Goal: Transaction & Acquisition: Obtain resource

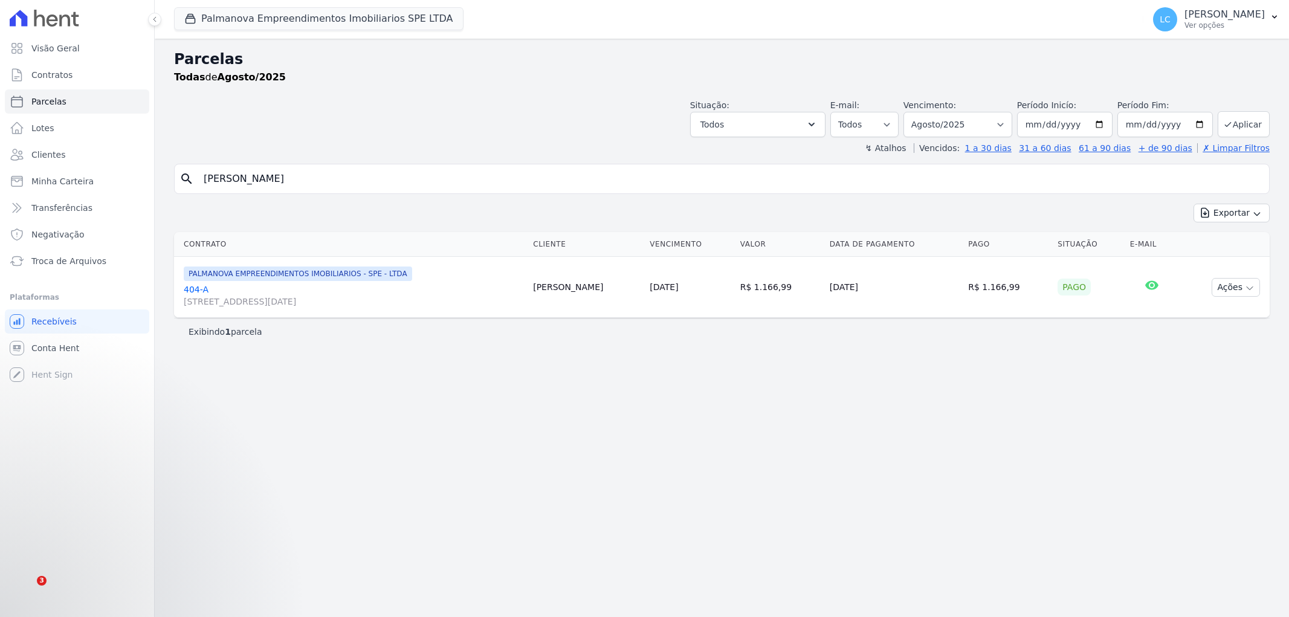
select select
click at [303, 17] on button "Palmanova Empreendimentos Imobiliarios SPE LTDA" at bounding box center [318, 18] width 289 height 23
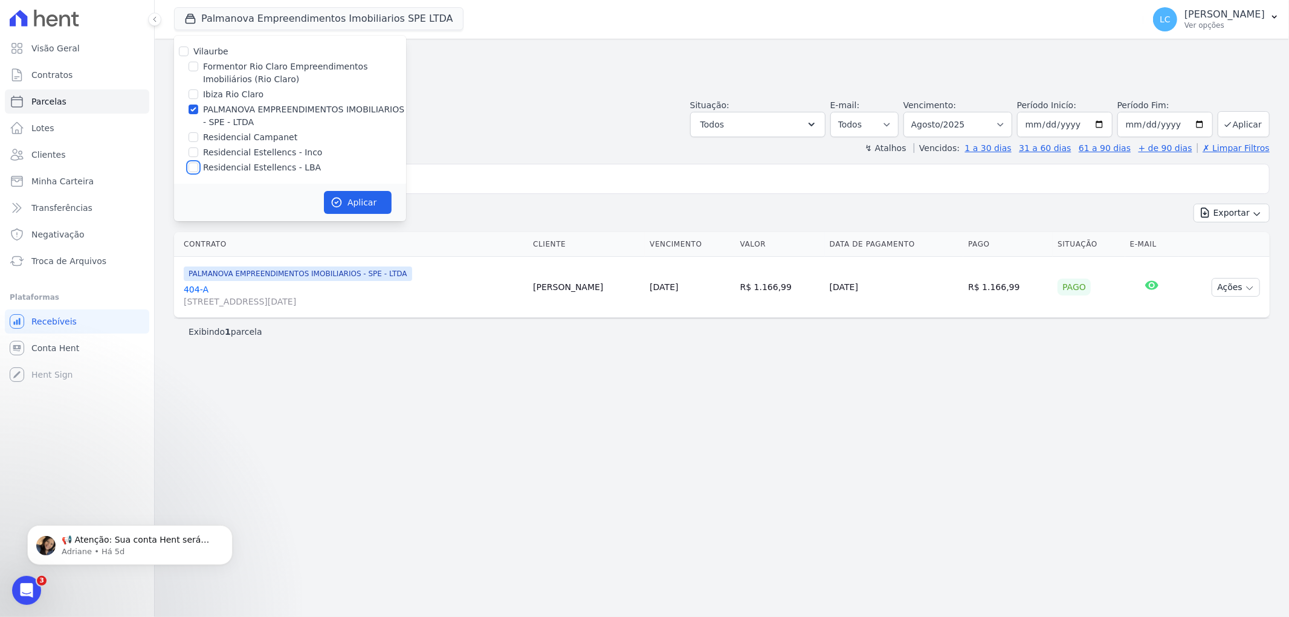
drag, startPoint x: 189, startPoint y: 167, endPoint x: 265, endPoint y: 175, distance: 75.9
click at [192, 166] on input "Residencial Estellencs - LBA" at bounding box center [194, 168] width 10 height 10
checkbox input "true"
click at [195, 109] on input "PALMANOVA EMPREENDIMENTOS IMOBILIARIOS - SPE - LTDA" at bounding box center [194, 110] width 10 height 10
checkbox input "false"
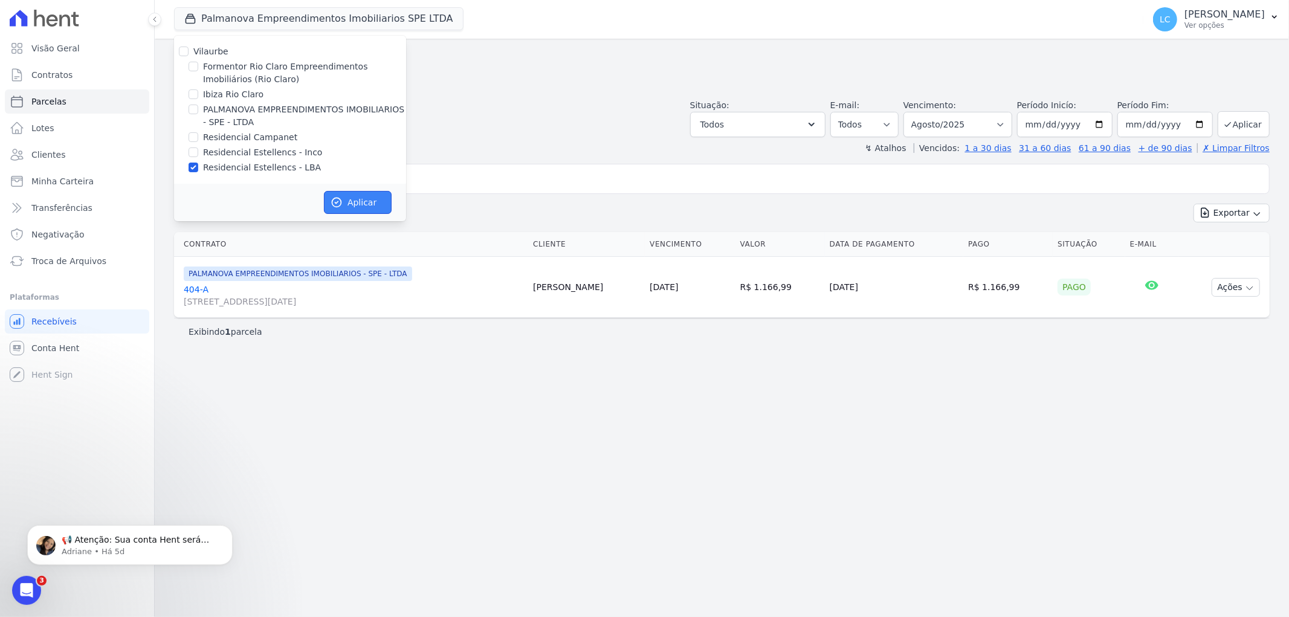
click at [363, 201] on button "Aplicar" at bounding box center [358, 202] width 68 height 23
select select
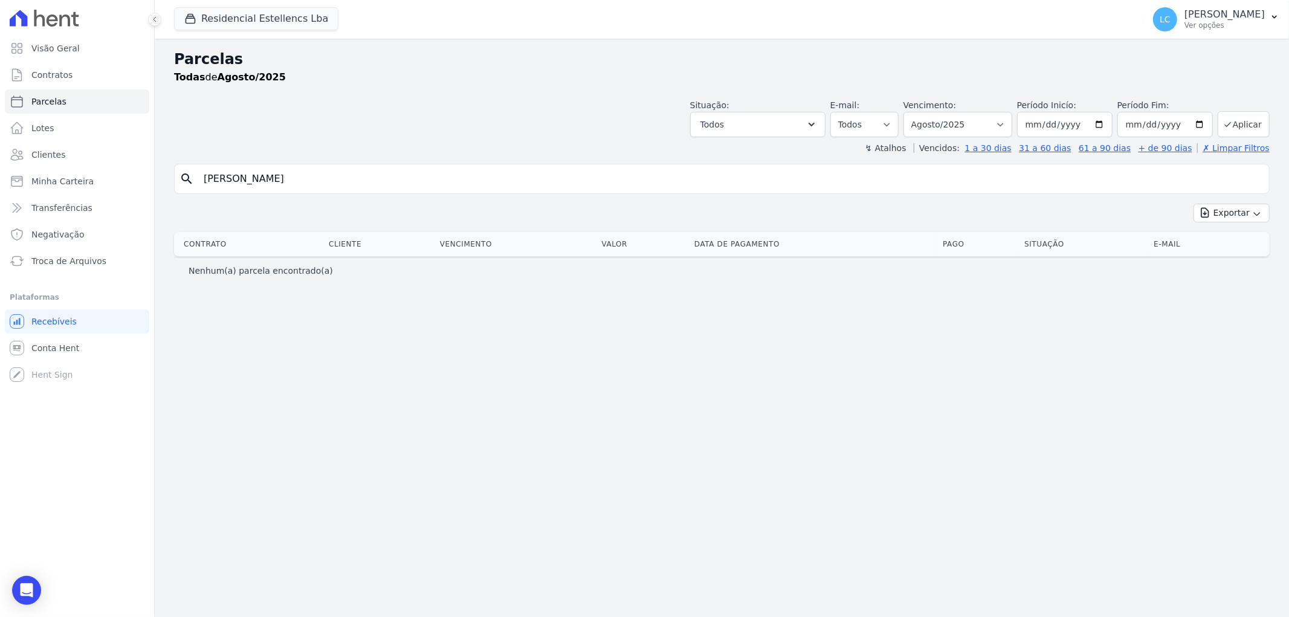
click at [355, 183] on input "Laura Vitoria Dragoni" at bounding box center [730, 179] width 1068 height 24
type input "L"
paste input "Pamela Cristiina Da Silva Catuzzo"
type input "Pamela Cristiina Da Silva Catuzzo"
select select
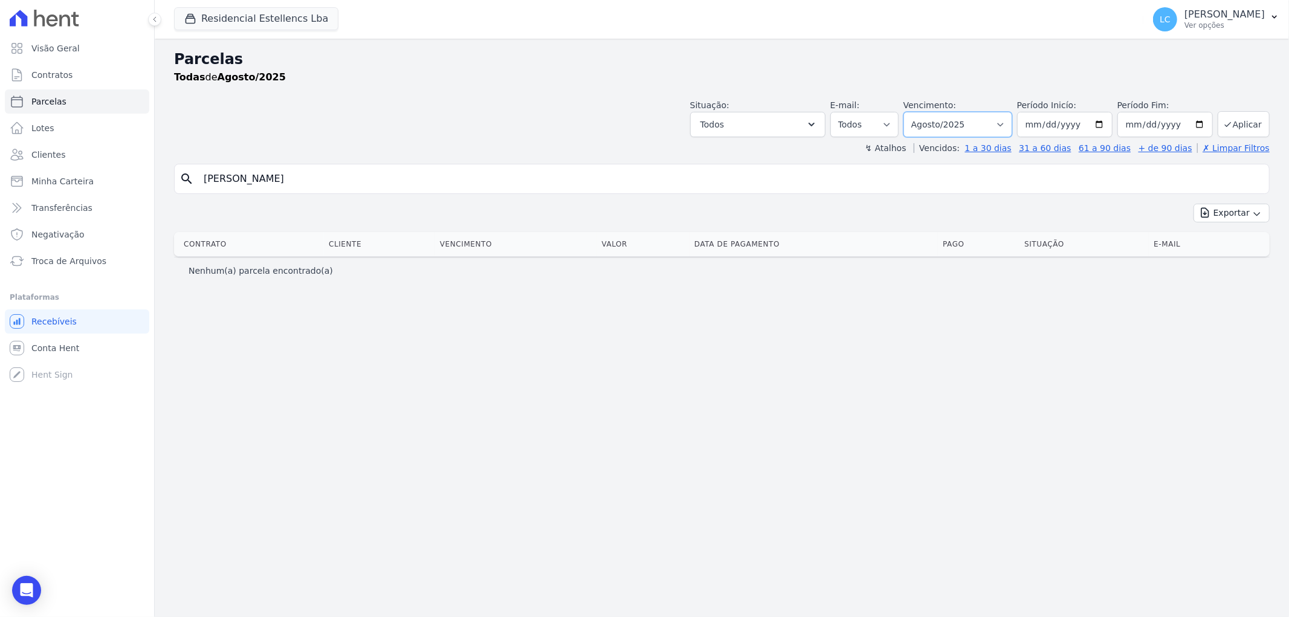
click at [1012, 125] on select "Filtrar por período ──────── Todos os meses Março/2018 Abril/2018 Maio/2018 Jun…" at bounding box center [957, 124] width 109 height 25
select select "all"
click at [921, 112] on select "Filtrar por período ──────── Todos os meses Março/2018 Abril/2018 Maio/2018 Jun…" at bounding box center [957, 124] width 109 height 25
select select
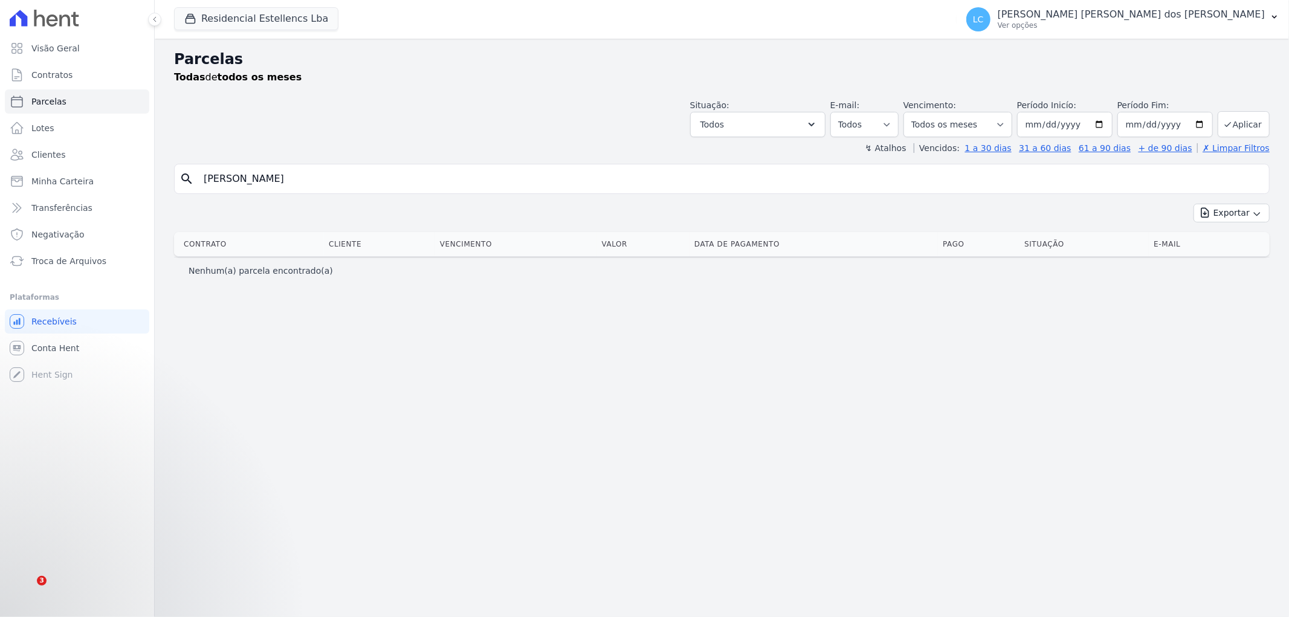
click at [397, 182] on input "Pamela Cristiina Da Silva Catuzzo" at bounding box center [730, 179] width 1068 height 24
select select
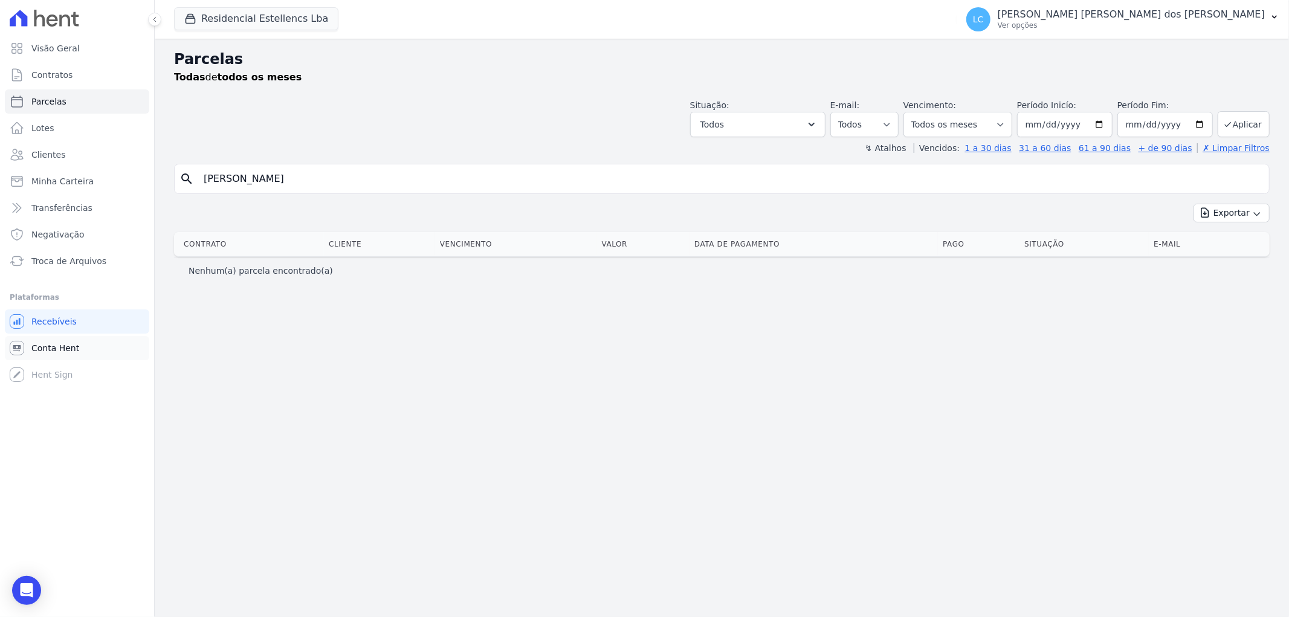
click at [88, 349] on link "Conta Hent" at bounding box center [77, 348] width 144 height 24
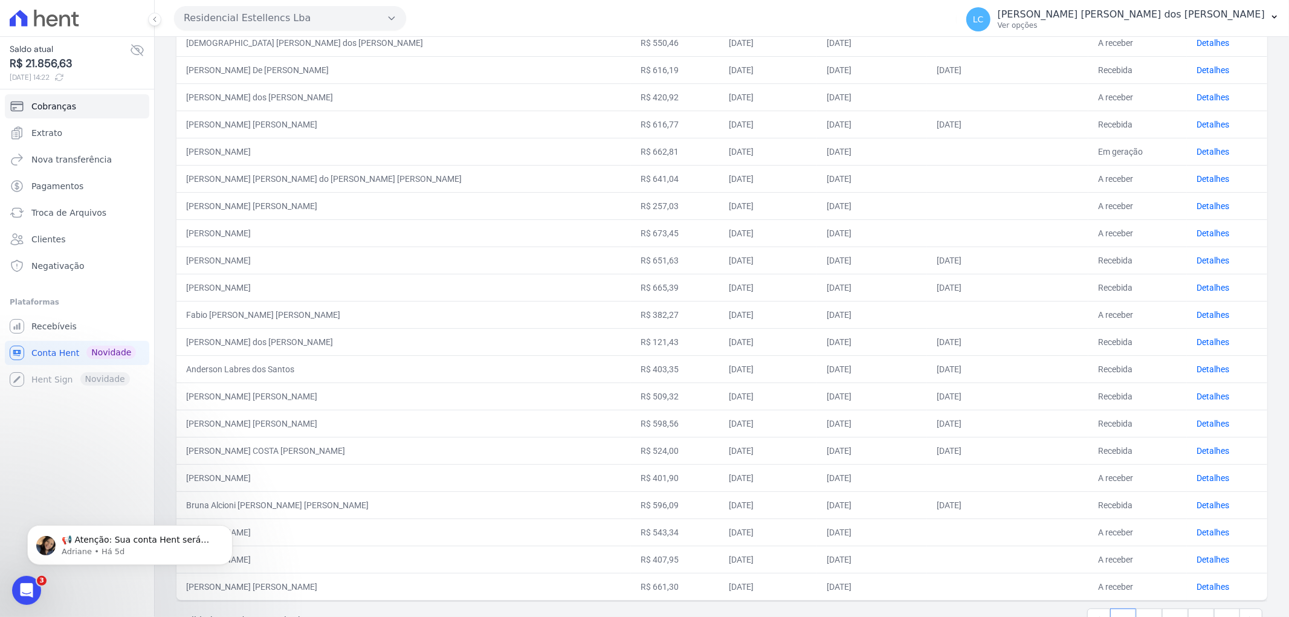
scroll to position [308, 0]
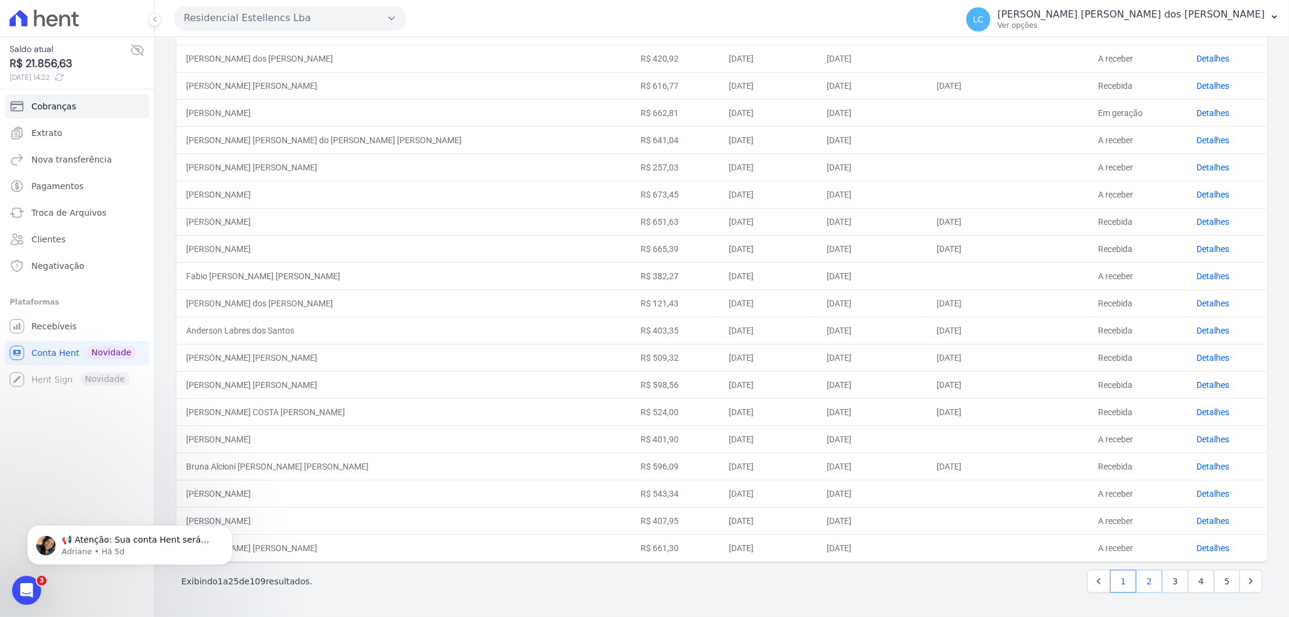
click at [1143, 579] on link "2" at bounding box center [1149, 581] width 26 height 23
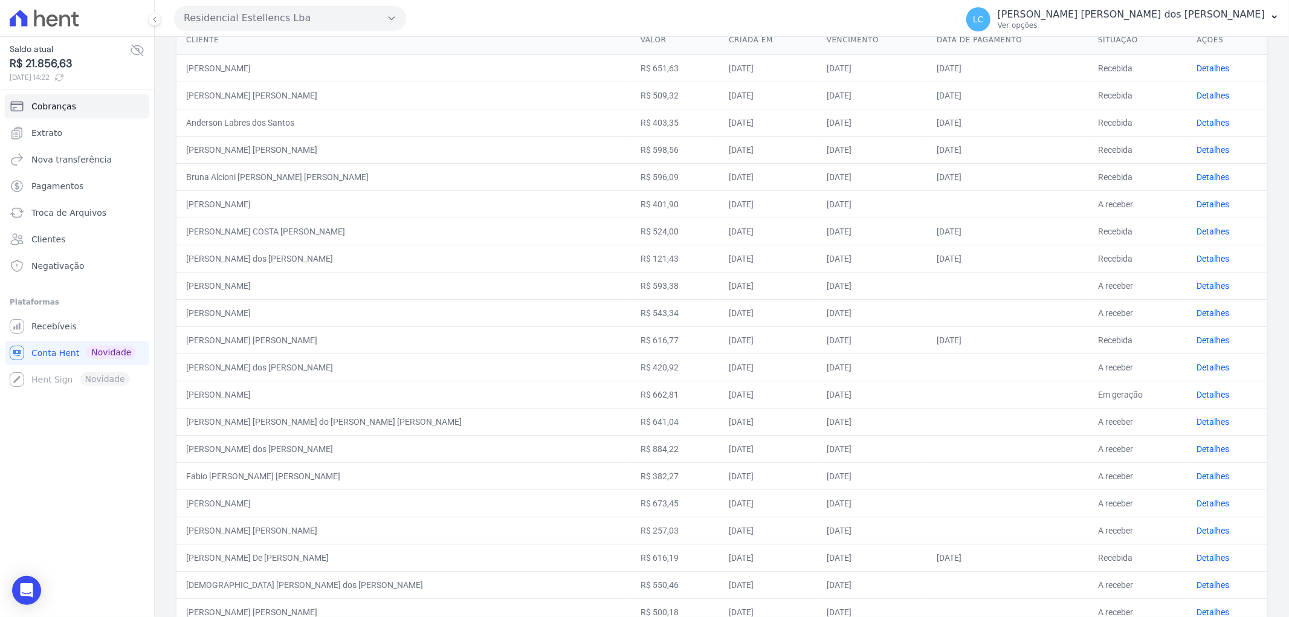
scroll to position [308, 0]
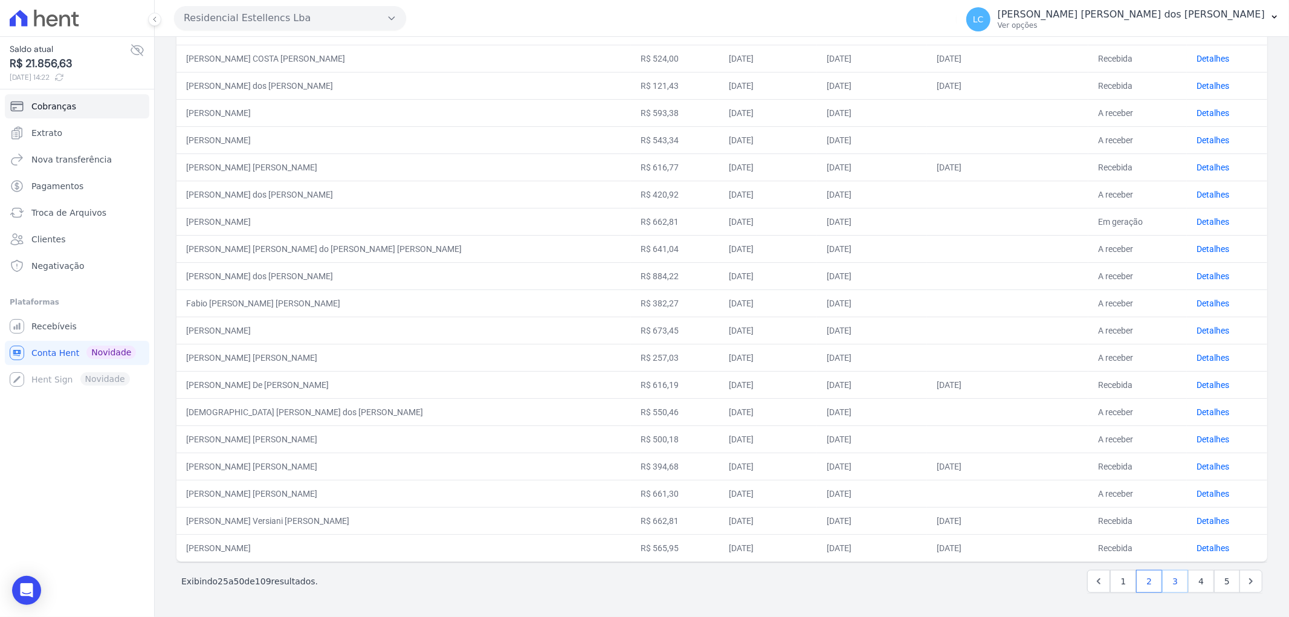
click at [1164, 577] on link "3" at bounding box center [1175, 581] width 26 height 23
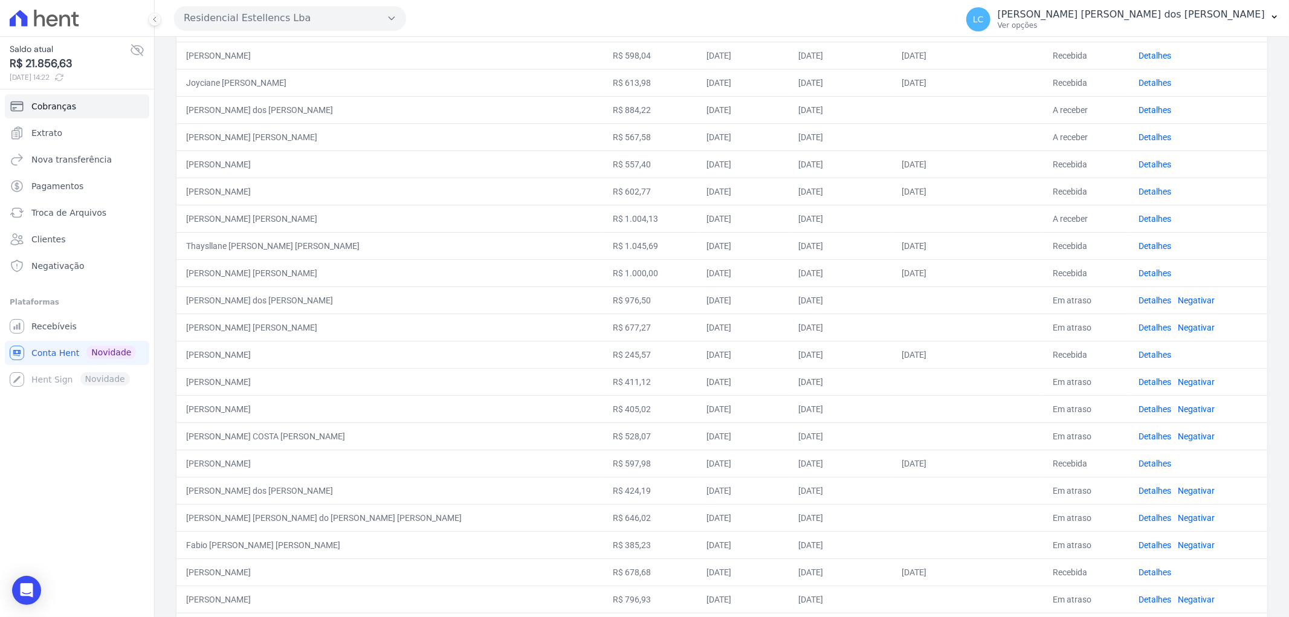
scroll to position [308, 0]
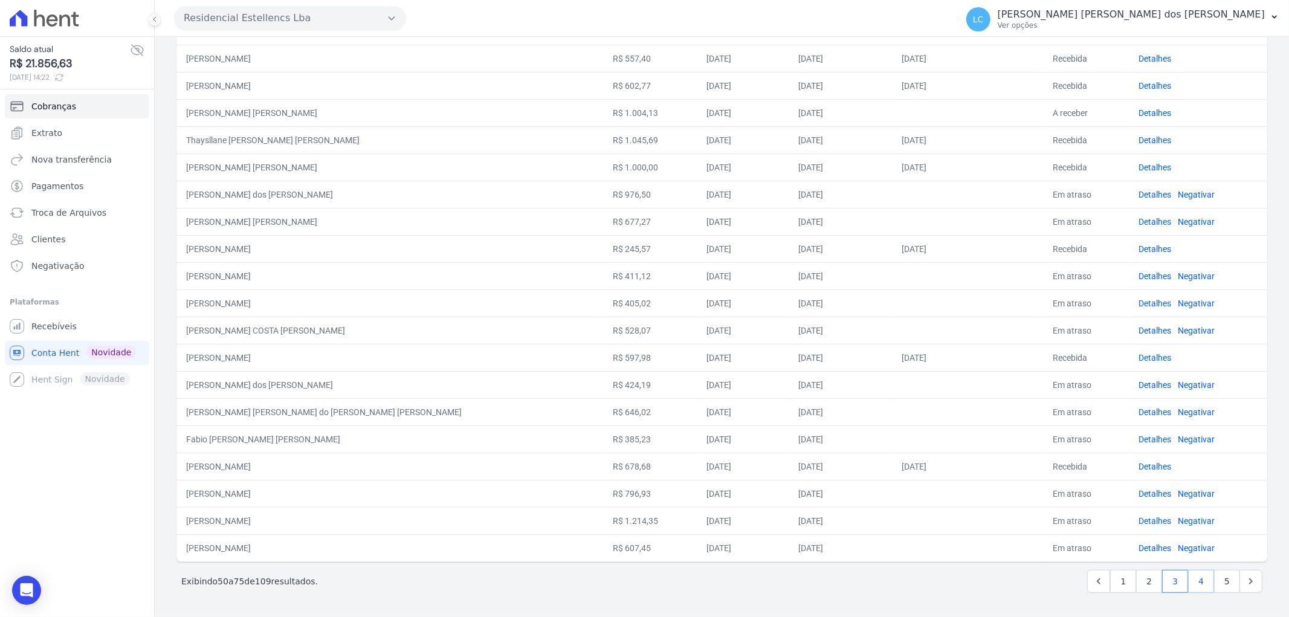
click at [1188, 580] on link "4" at bounding box center [1201, 581] width 26 height 23
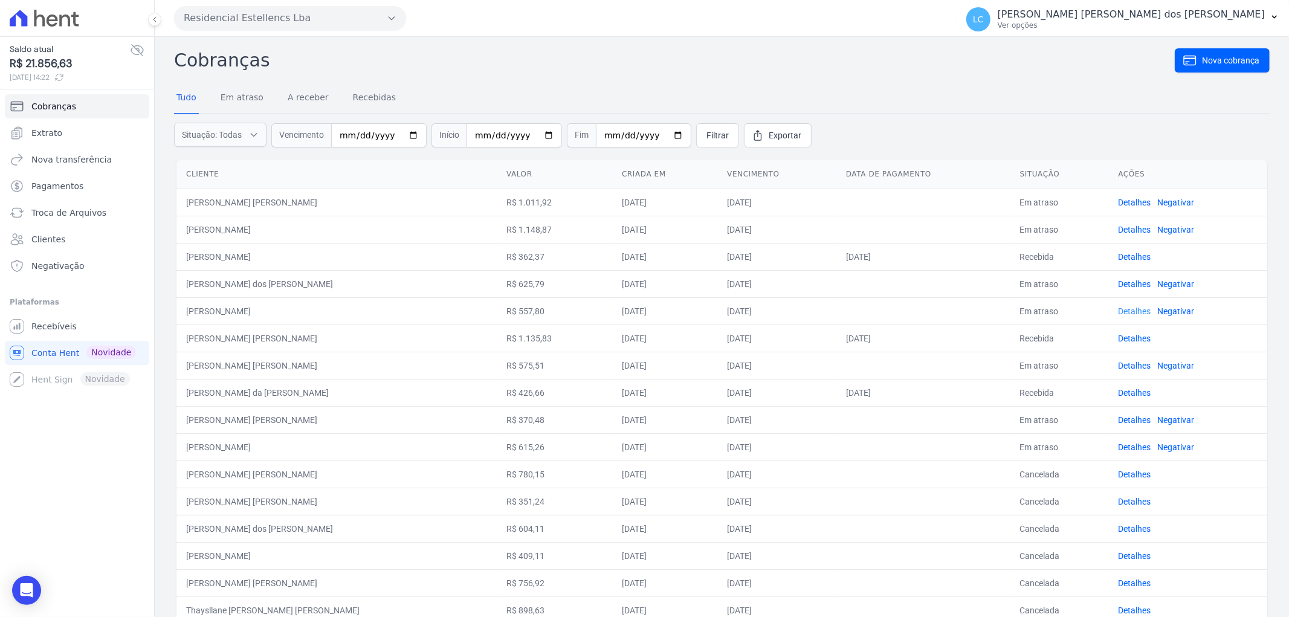
click at [1118, 314] on link "Detalhes" at bounding box center [1134, 311] width 33 height 10
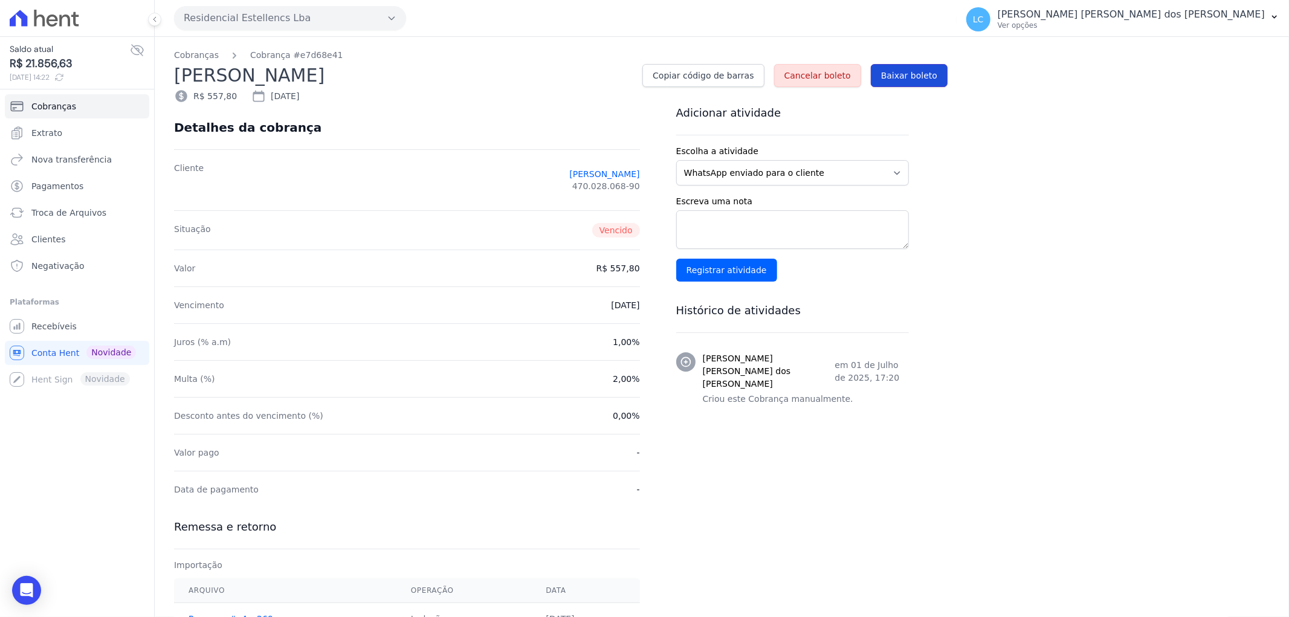
click at [899, 76] on span "Baixar boleto" at bounding box center [909, 75] width 56 height 12
click at [59, 329] on span "Recebíveis" at bounding box center [53, 326] width 45 height 12
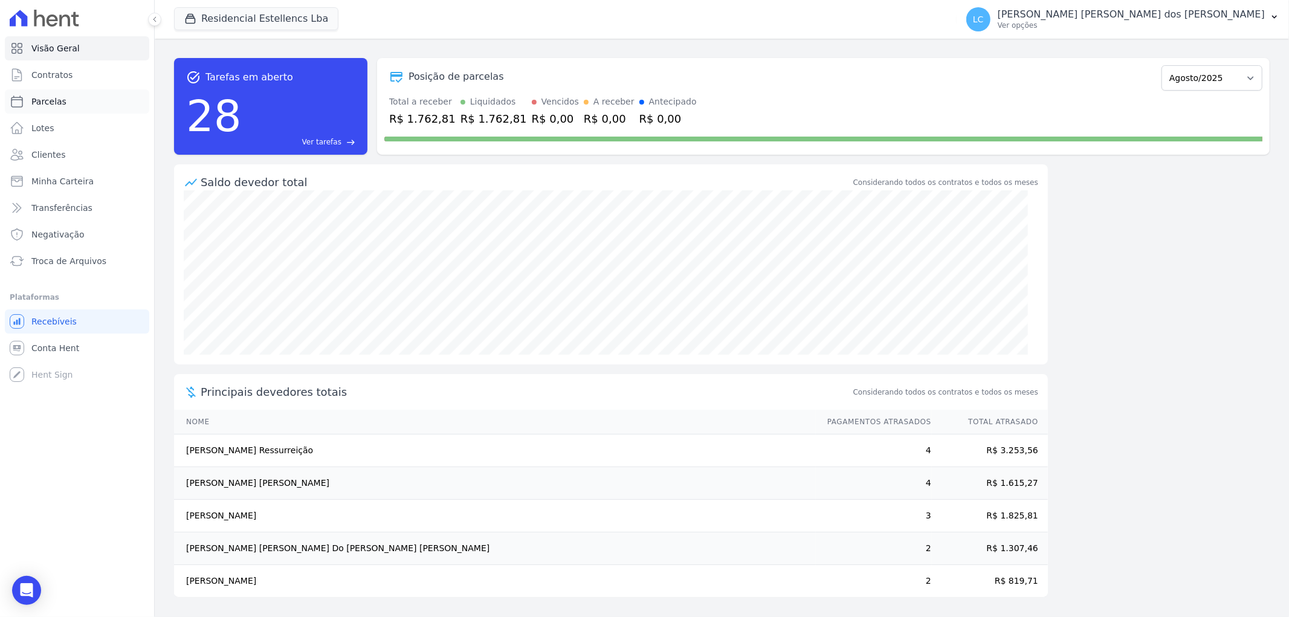
click at [55, 104] on span "Parcelas" at bounding box center [48, 101] width 35 height 12
select select
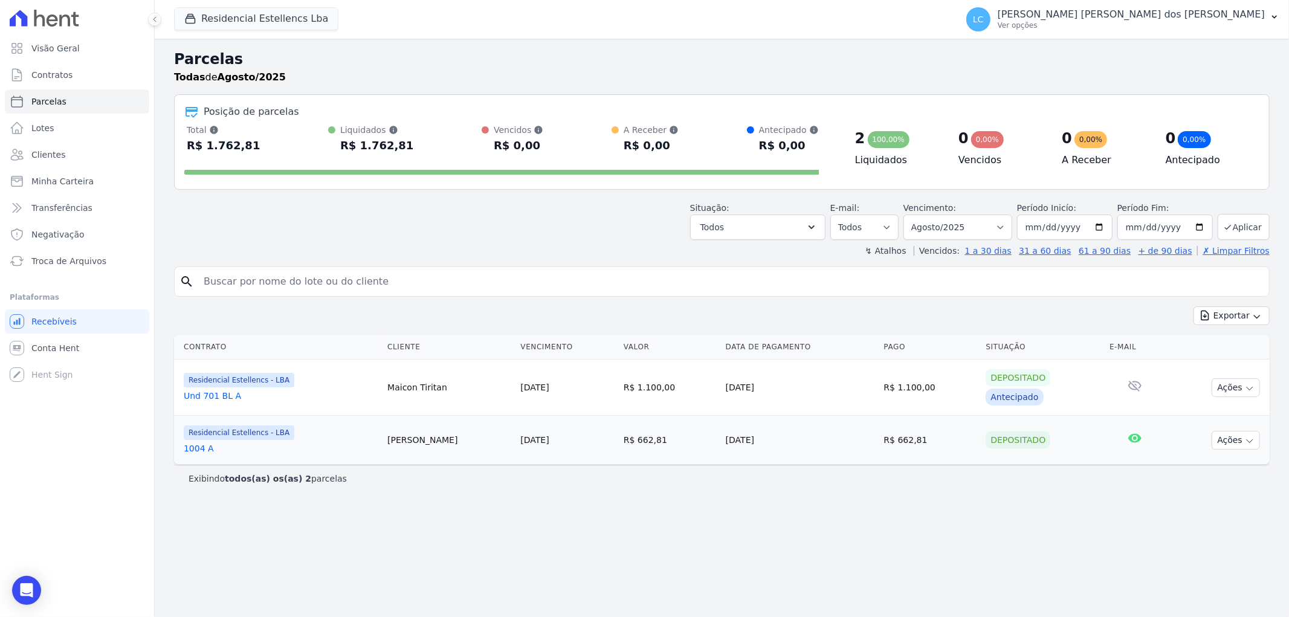
click at [302, 276] on input "search" at bounding box center [730, 282] width 1068 height 24
paste input "[PERSON_NAME]"
type input "[PERSON_NAME]"
select select
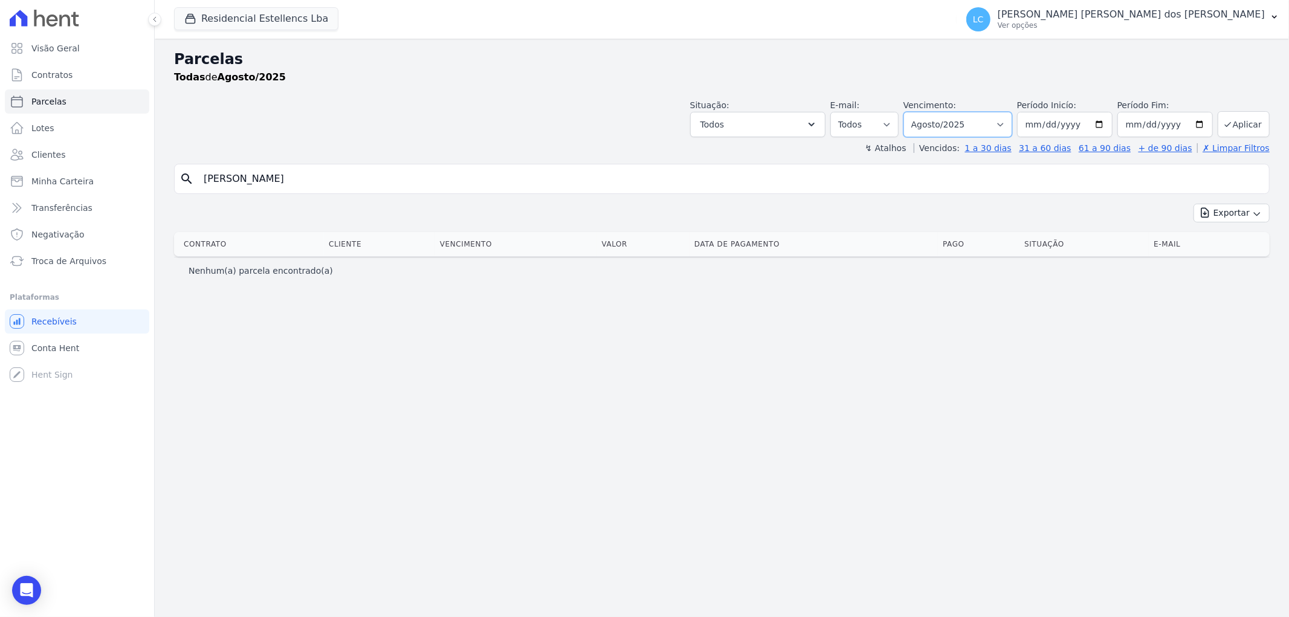
click at [1012, 128] on select "Filtrar por período ──────── Todos os meses Março/2018 Abril/2018 Maio/2018 Jun…" at bounding box center [957, 124] width 109 height 25
select select "all"
click at [921, 112] on select "Filtrar por período ──────── Todos os meses Março/2018 Abril/2018 Maio/2018 Jun…" at bounding box center [957, 124] width 109 height 25
select select
click at [310, 184] on input "[PERSON_NAME]" at bounding box center [730, 179] width 1068 height 24
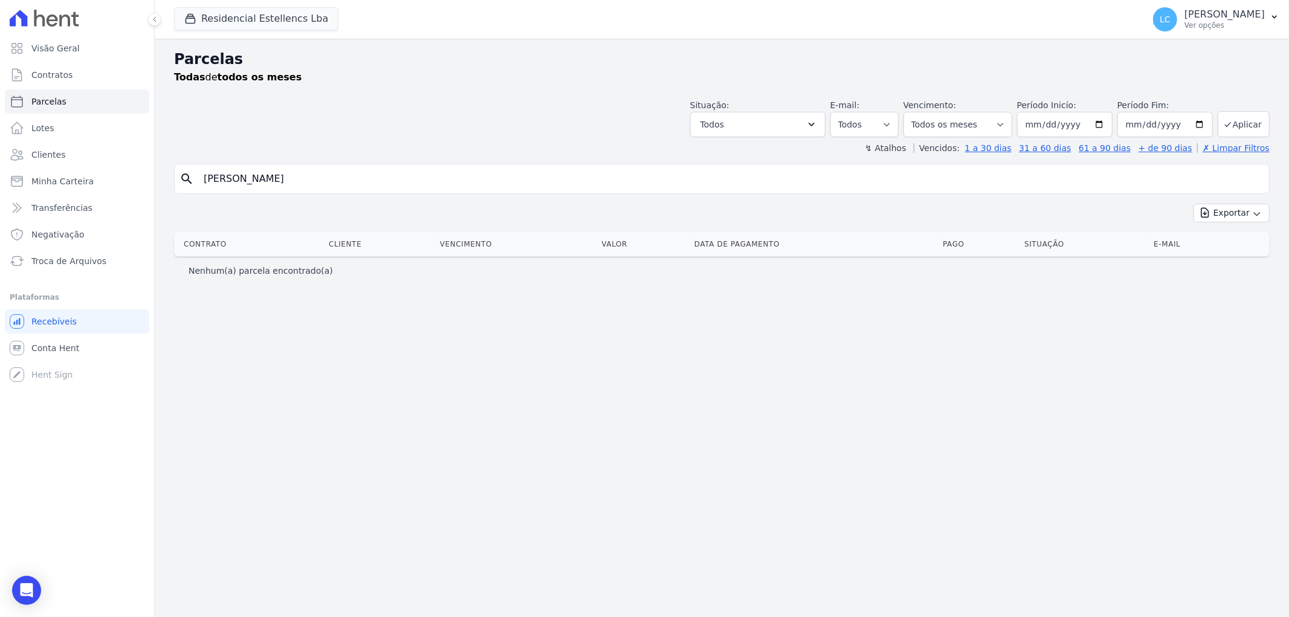
select select
drag, startPoint x: 318, startPoint y: 178, endPoint x: 335, endPoint y: 183, distance: 18.0
click at [335, 183] on input "[PERSON_NAME]" at bounding box center [730, 179] width 1068 height 24
type input "[PERSON_NAME]"
select select
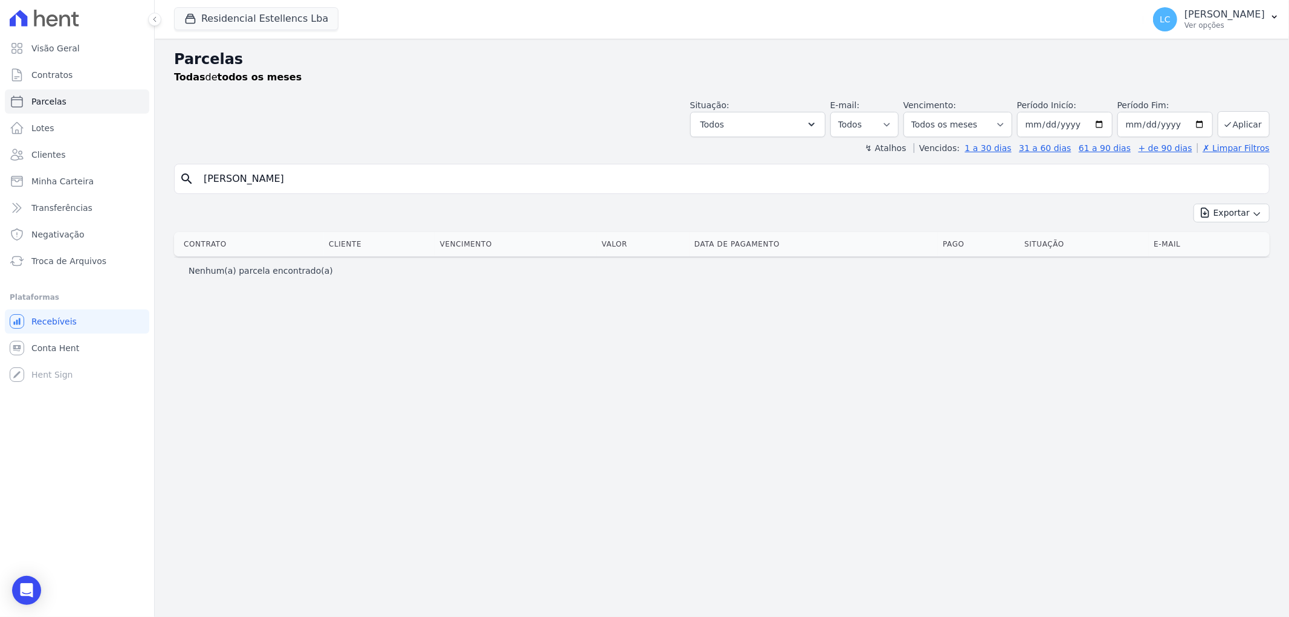
click at [336, 183] on input "[PERSON_NAME]" at bounding box center [730, 179] width 1068 height 24
select select
click at [104, 345] on link "Conta Hent" at bounding box center [77, 348] width 144 height 24
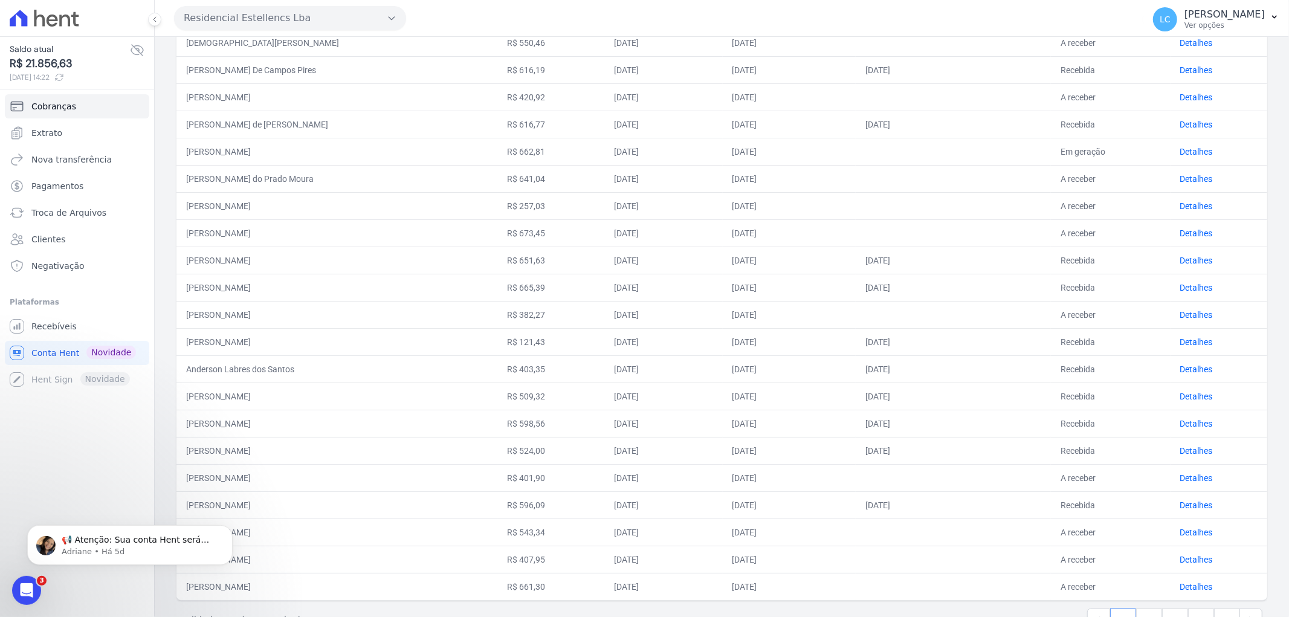
scroll to position [308, 0]
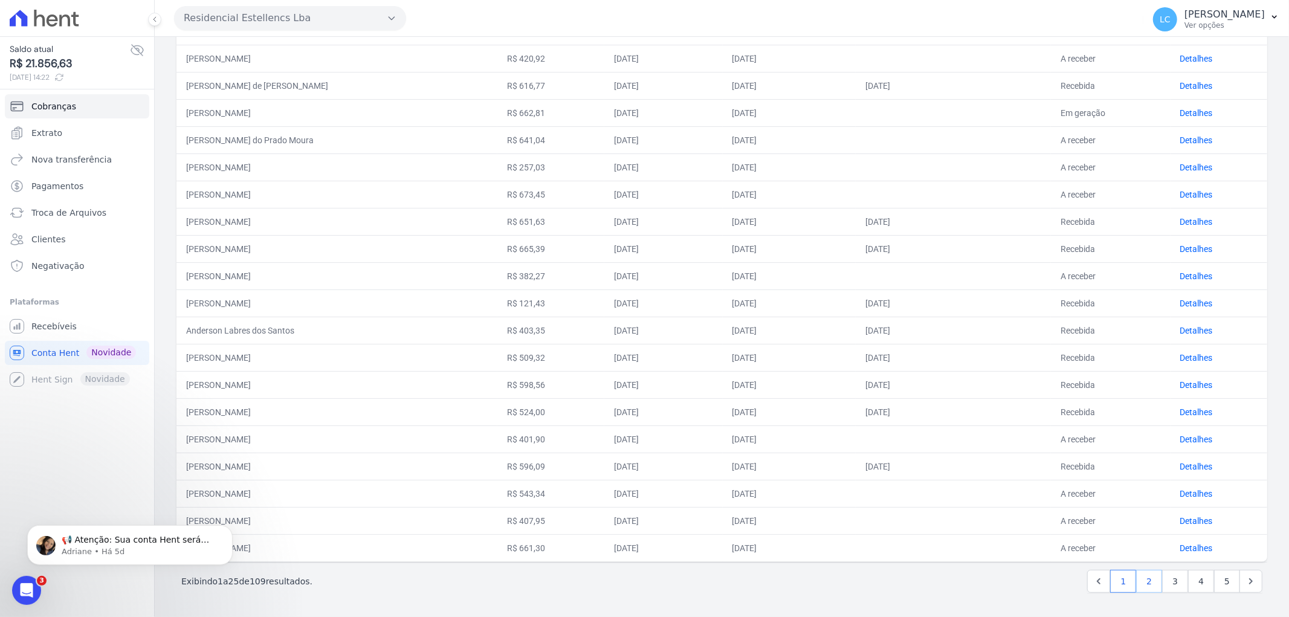
click at [1143, 583] on link "2" at bounding box center [1149, 581] width 26 height 23
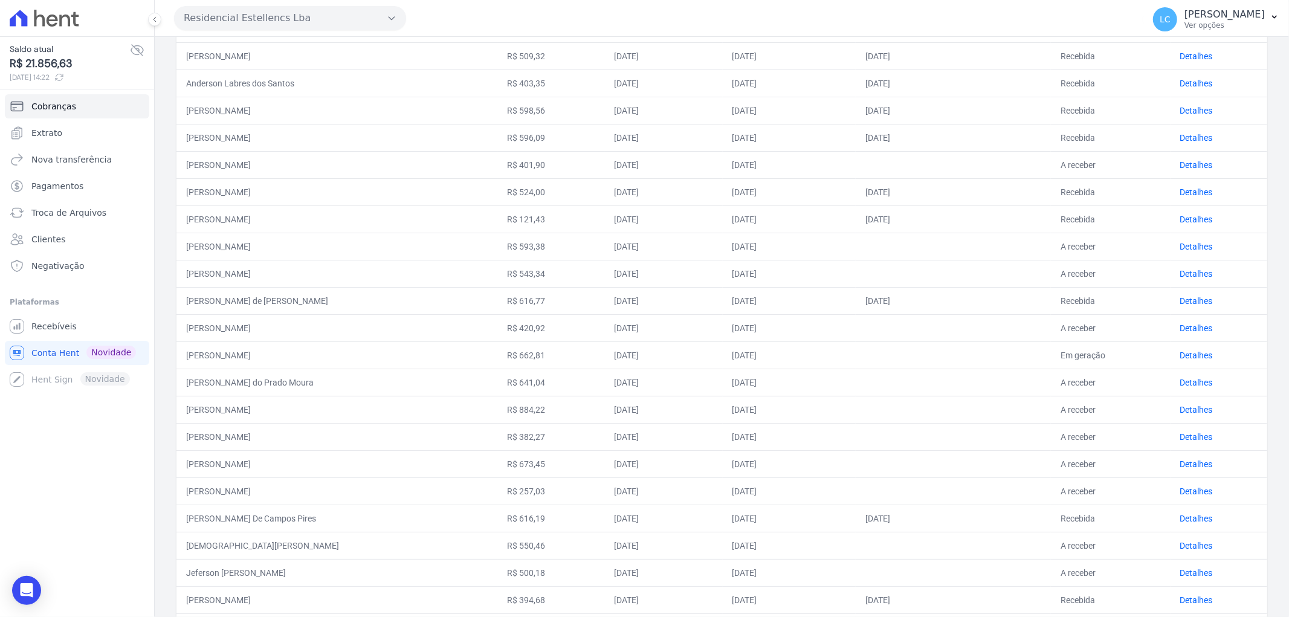
scroll to position [308, 0]
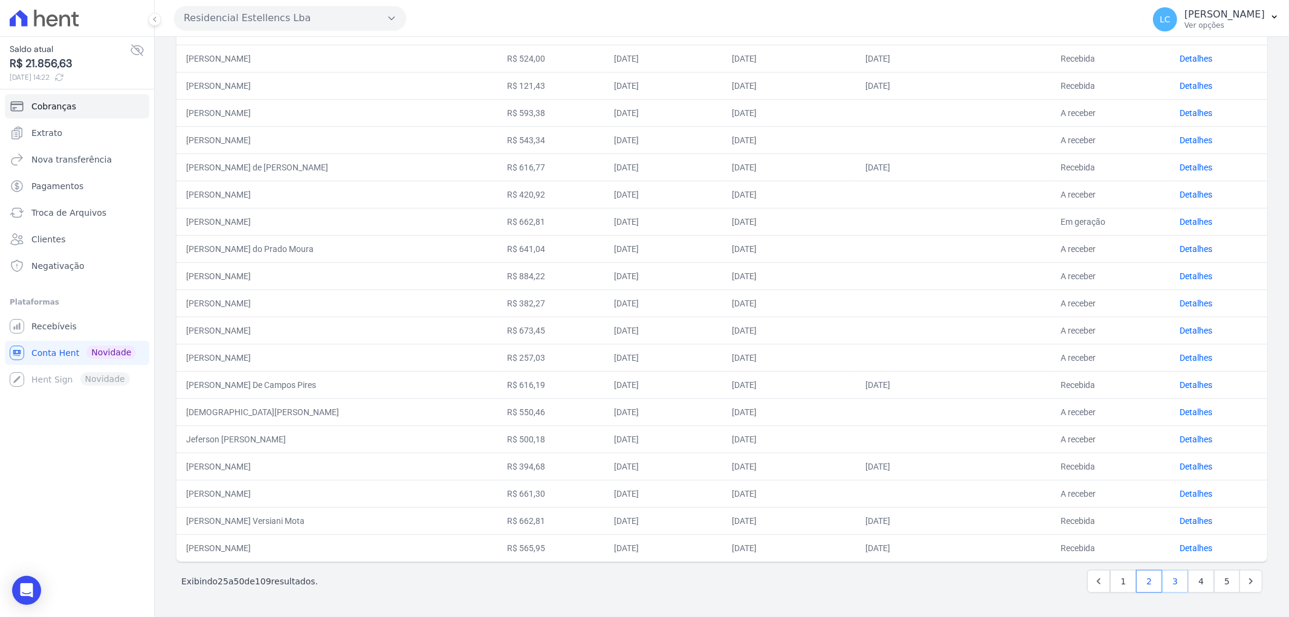
click at [1170, 575] on link "3" at bounding box center [1175, 581] width 26 height 23
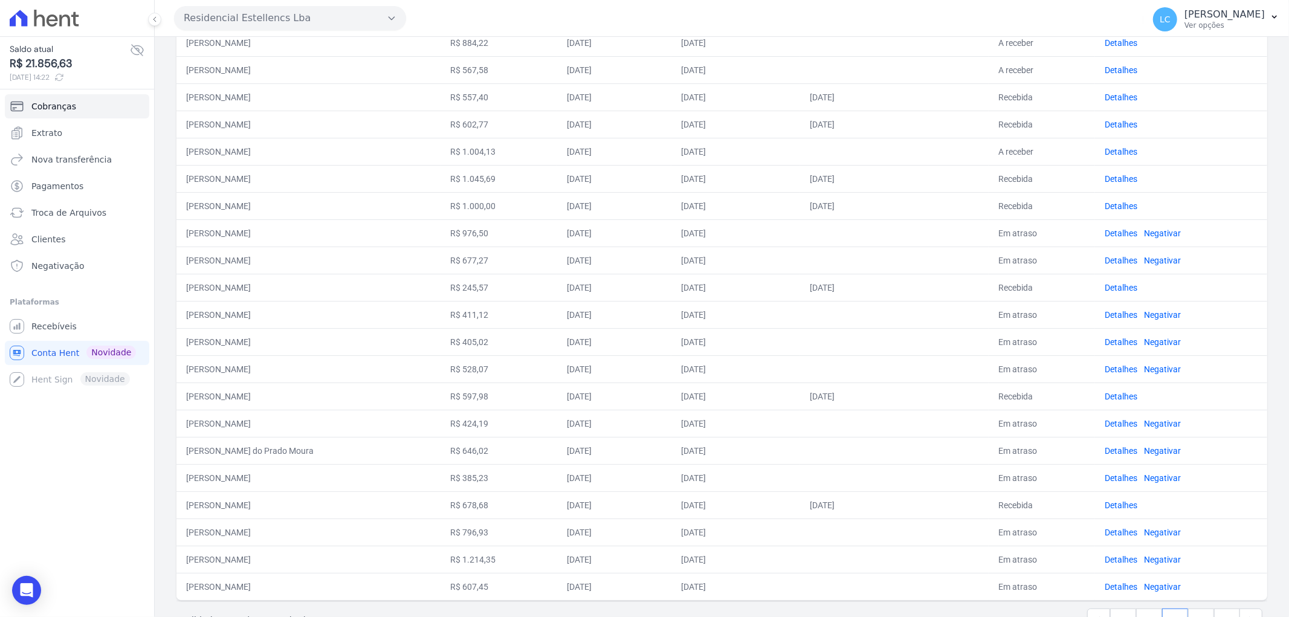
scroll to position [308, 0]
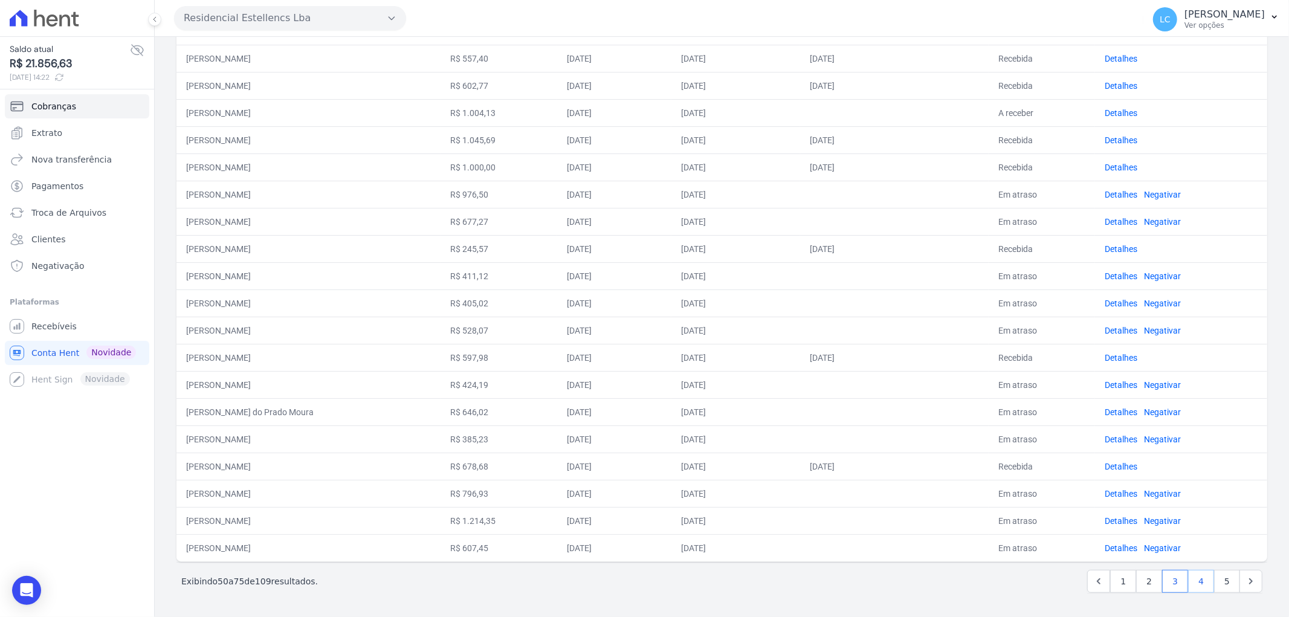
click at [1192, 578] on link "4" at bounding box center [1201, 581] width 26 height 23
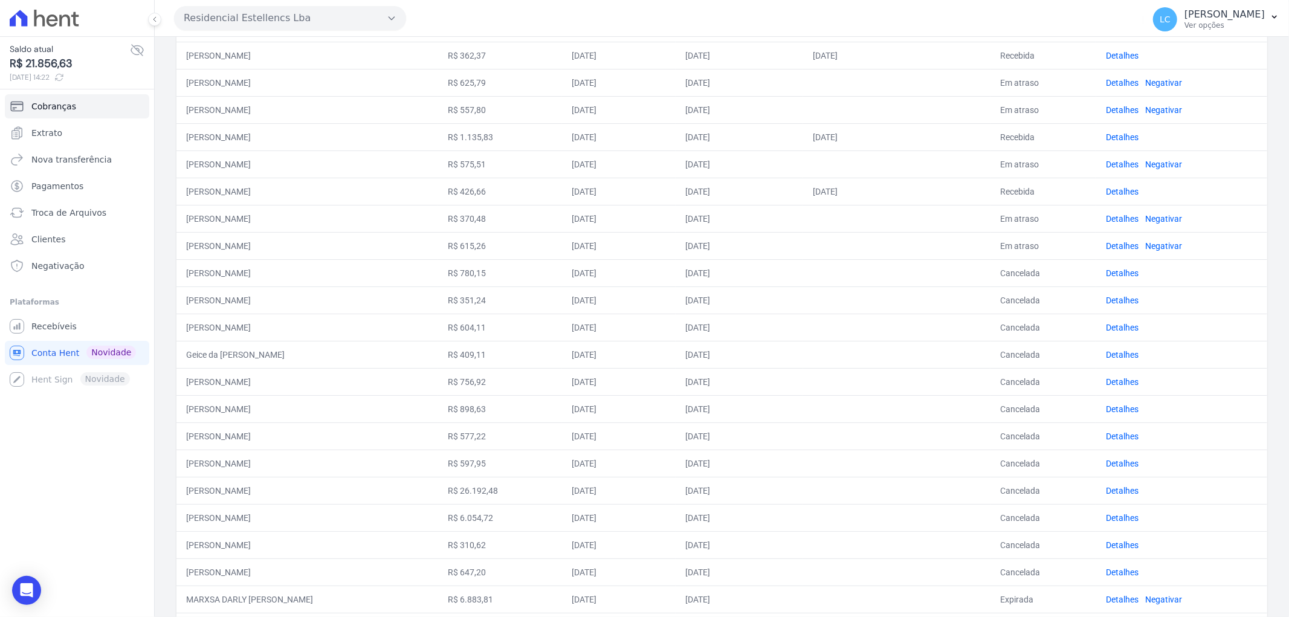
scroll to position [308, 0]
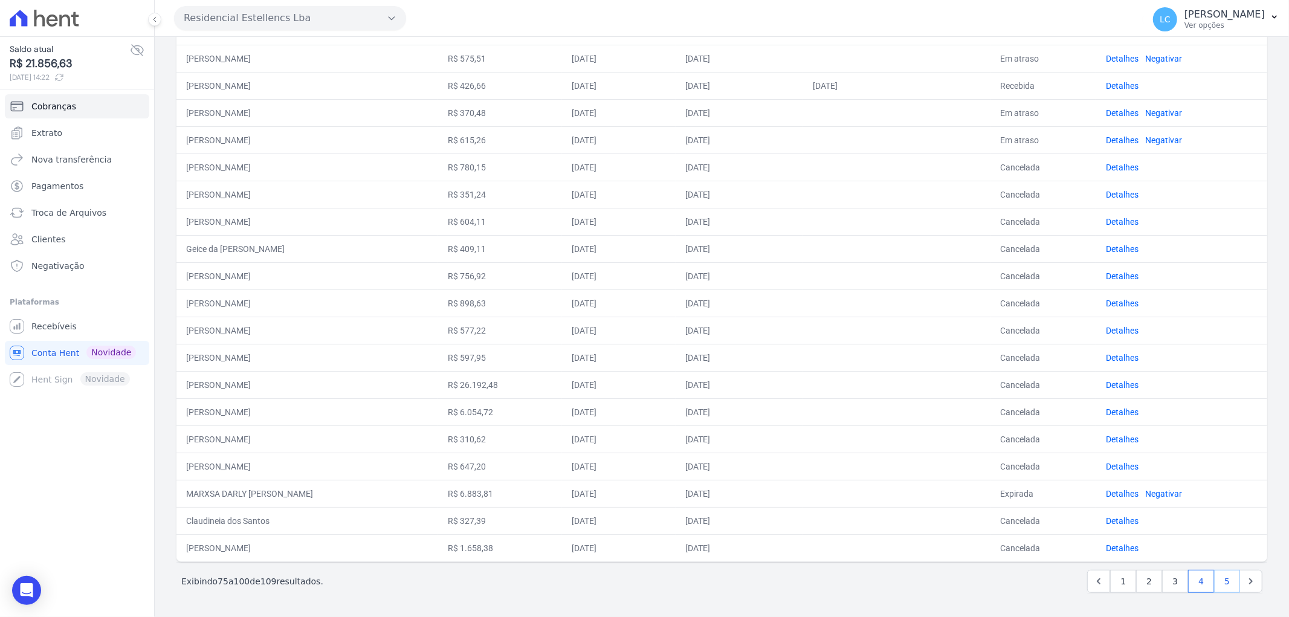
click at [1218, 581] on link "5" at bounding box center [1227, 581] width 26 height 23
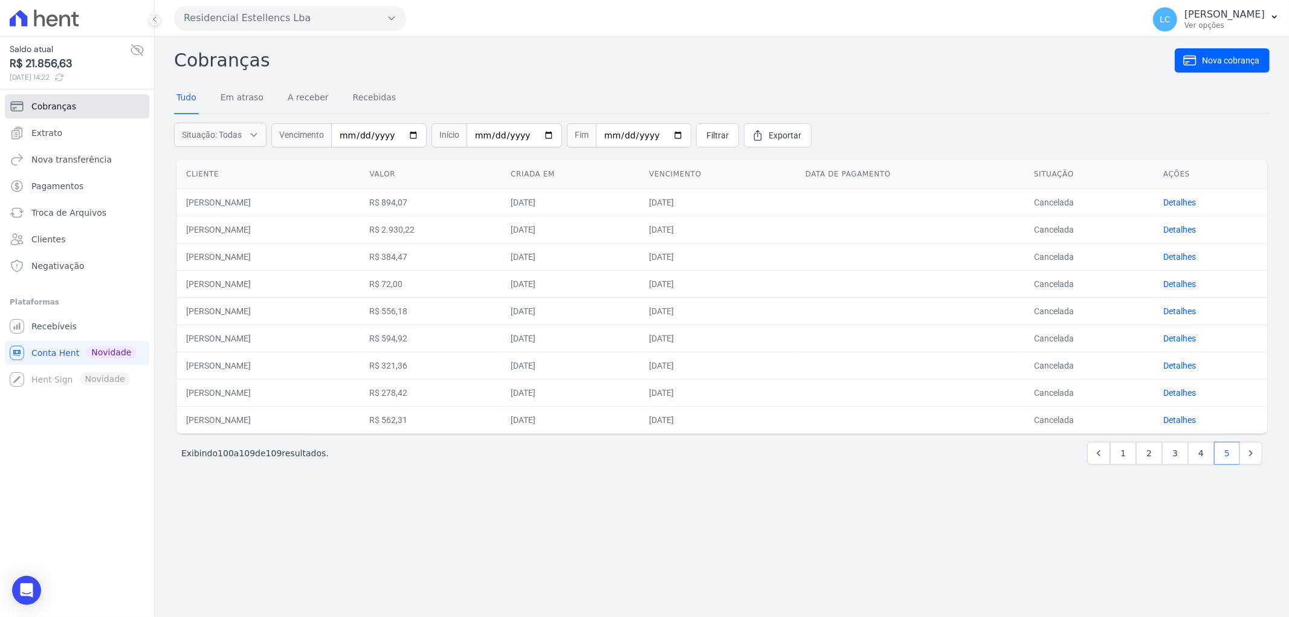
click at [62, 106] on span "Cobranças" at bounding box center [53, 106] width 45 height 12
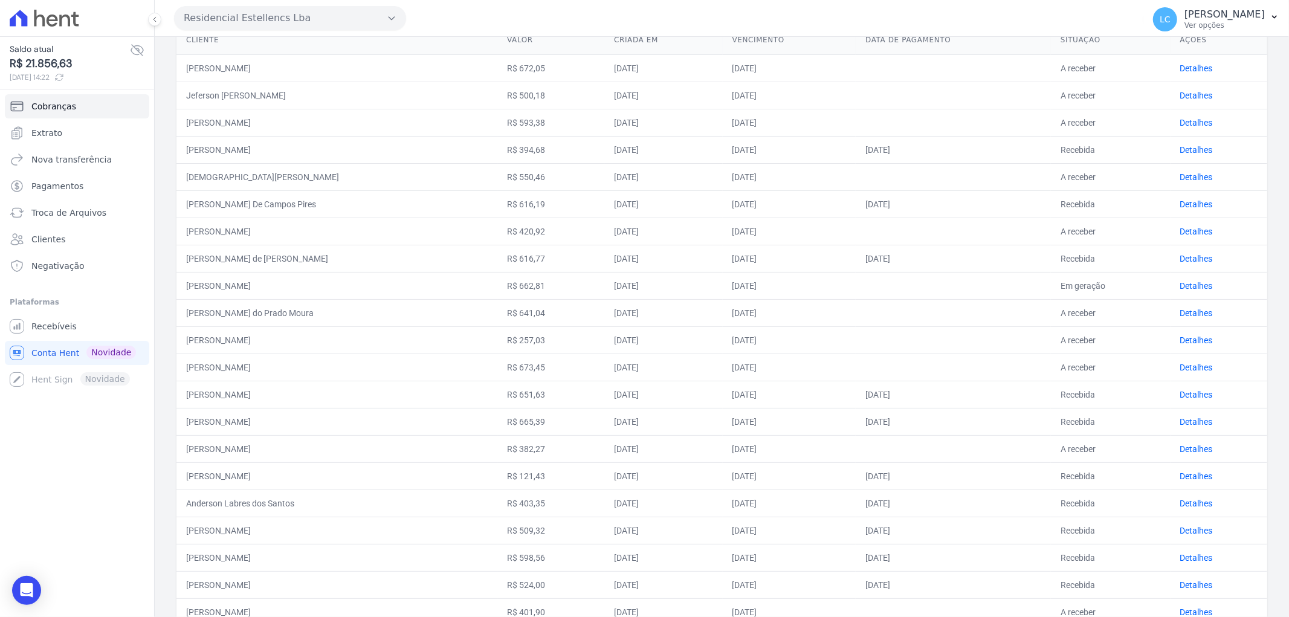
scroll to position [268, 0]
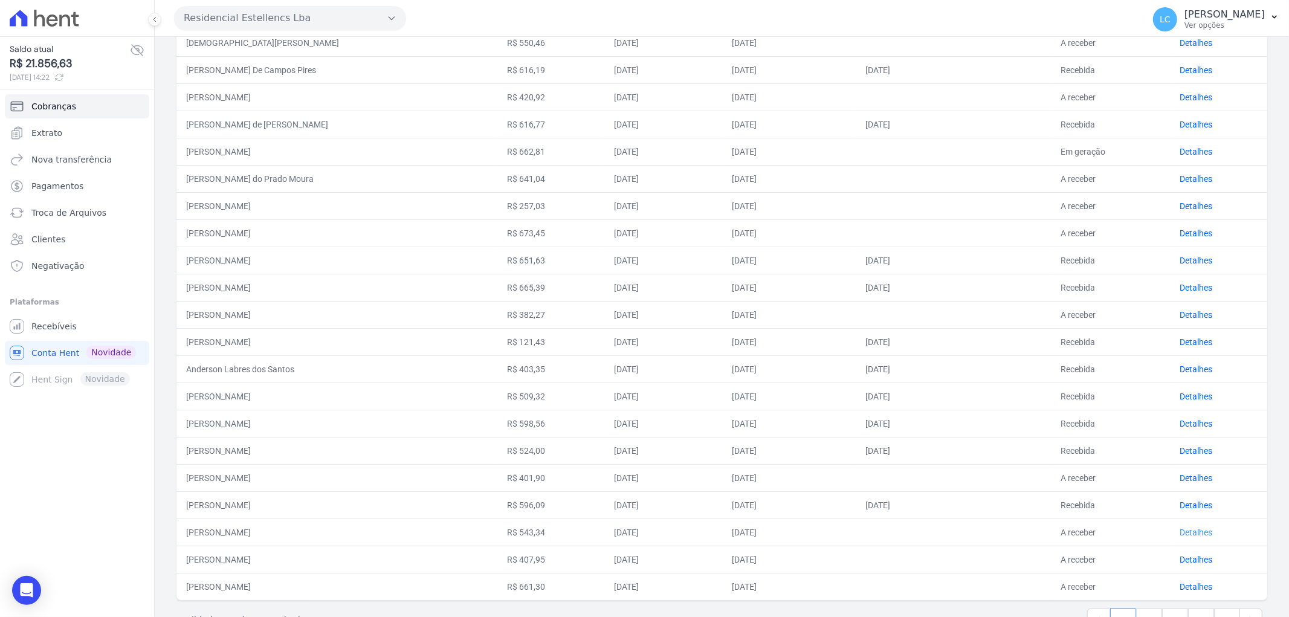
click at [1194, 532] on link "Detalhes" at bounding box center [1196, 533] width 33 height 10
